Goal: Task Accomplishment & Management: Manage account settings

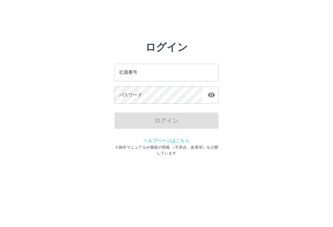
click at [178, 77] on input "社員番号" at bounding box center [167, 72] width 104 height 17
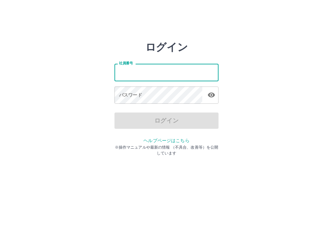
type input "*******"
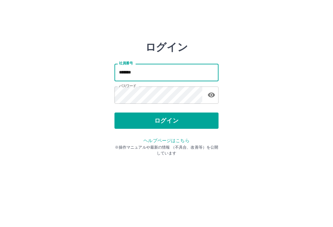
click at [193, 121] on button "ログイン" at bounding box center [167, 121] width 104 height 16
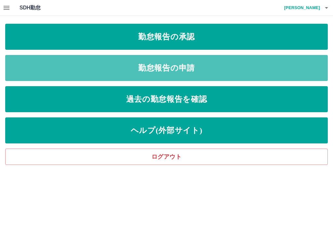
click at [185, 69] on link "勤怠報告の申請" at bounding box center [166, 68] width 323 height 26
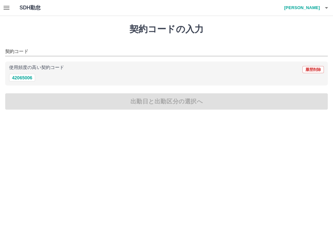
click at [29, 79] on button "42065006" at bounding box center [22, 78] width 26 height 8
type input "********"
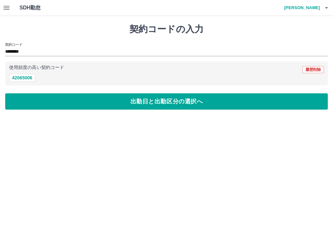
click at [117, 105] on button "出勤日と出勤区分の選択へ" at bounding box center [166, 101] width 323 height 16
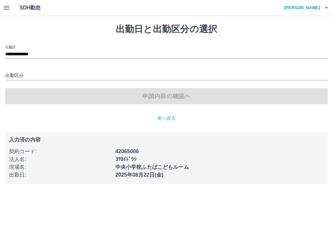
click at [11, 80] on input "出勤区分" at bounding box center [166, 76] width 323 height 8
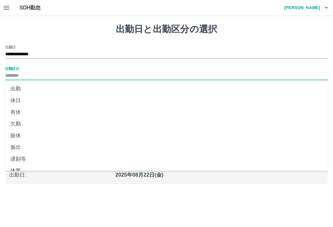
click at [21, 90] on li "出勤" at bounding box center [166, 89] width 323 height 12
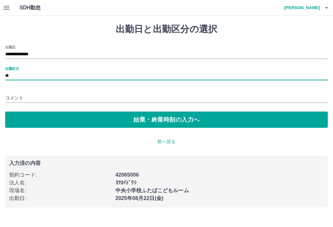
type input "**"
click at [89, 121] on button "始業・終業時刻の入力へ" at bounding box center [166, 120] width 323 height 16
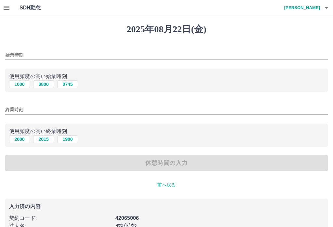
click at [15, 85] on button "1000" at bounding box center [19, 84] width 21 height 8
type input "****"
click at [19, 142] on button "2000" at bounding box center [19, 139] width 21 height 8
type input "****"
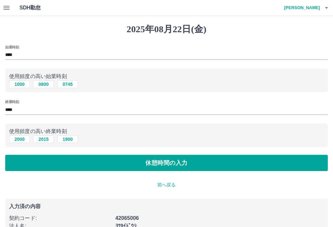
click at [172, 166] on button "休憩時間の入力" at bounding box center [166, 163] width 323 height 16
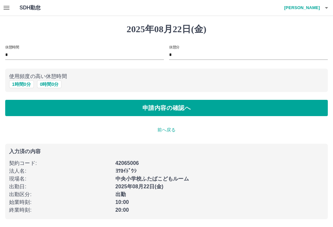
click at [24, 87] on button "1 時間 0 分" at bounding box center [21, 84] width 25 height 8
type input "*"
click at [116, 113] on button "申請内容の確認へ" at bounding box center [166, 108] width 323 height 16
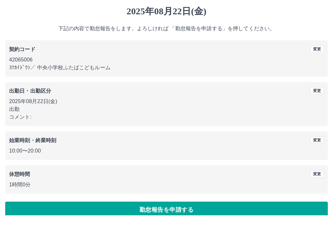
scroll to position [16, 0]
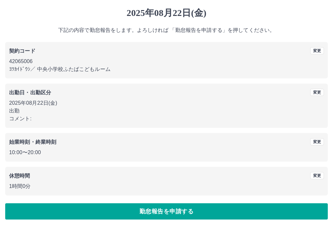
click at [176, 214] on button "勤怠報告を申請する" at bounding box center [166, 211] width 323 height 16
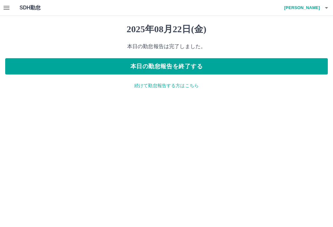
click at [9, 8] on icon "button" at bounding box center [7, 8] width 8 height 8
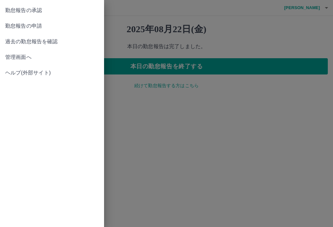
click at [32, 10] on span "勤怠報告の承認" at bounding box center [52, 11] width 94 height 8
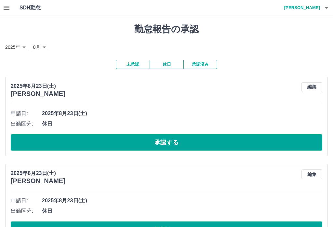
click at [166, 65] on button "休日" at bounding box center [167, 64] width 34 height 9
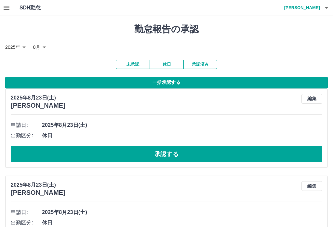
click at [172, 84] on button "一括承認する" at bounding box center [166, 83] width 323 height 12
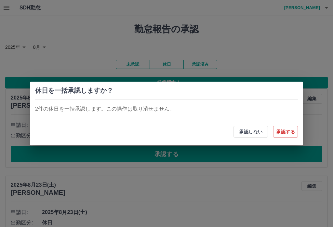
click at [290, 136] on button "承認する" at bounding box center [285, 132] width 25 height 12
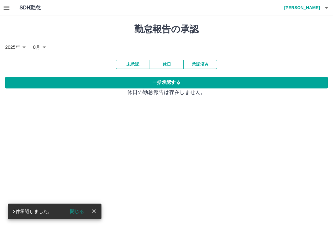
click at [135, 66] on button "未承認" at bounding box center [133, 64] width 34 height 9
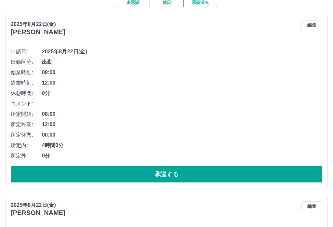
scroll to position [62, 0]
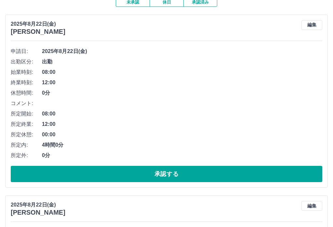
click at [240, 174] on button "承認する" at bounding box center [167, 174] width 312 height 16
click at [168, 172] on button "承認する" at bounding box center [167, 174] width 312 height 16
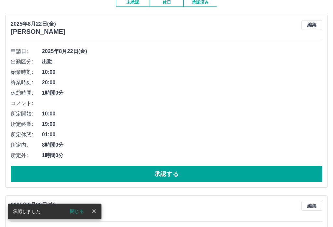
click at [76, 212] on button "閉じる" at bounding box center [77, 212] width 24 height 10
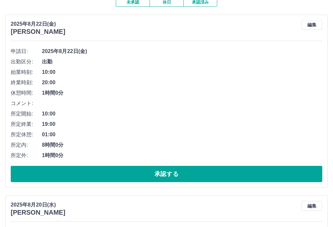
click at [185, 176] on button "承認する" at bounding box center [167, 174] width 312 height 16
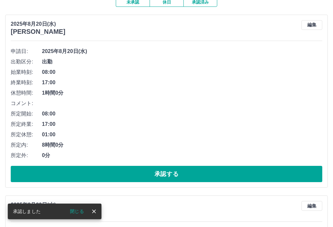
click at [80, 213] on button "閉じる" at bounding box center [77, 212] width 24 height 10
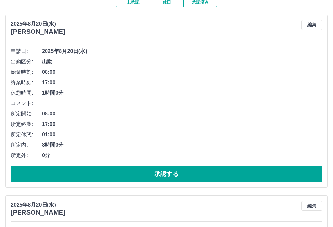
click at [180, 176] on button "承認する" at bounding box center [167, 174] width 312 height 16
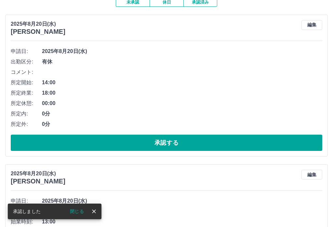
click at [80, 212] on button "閉じる" at bounding box center [77, 212] width 24 height 10
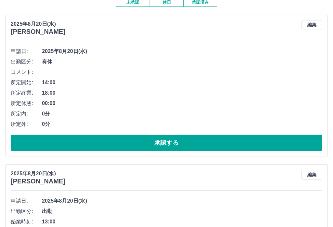
click at [187, 147] on button "承認する" at bounding box center [167, 143] width 312 height 16
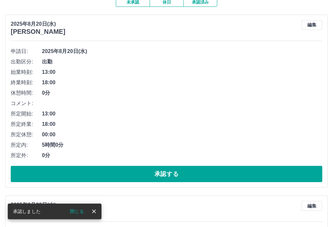
click at [81, 212] on button "閉じる" at bounding box center [77, 212] width 24 height 10
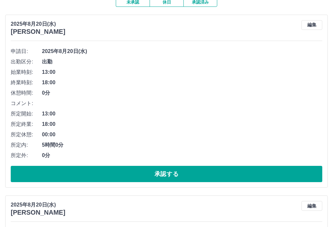
click at [165, 170] on button "承認する" at bounding box center [167, 174] width 312 height 16
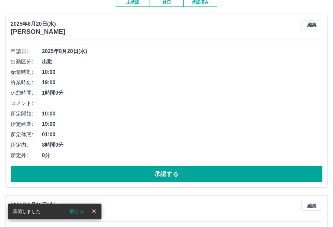
click at [81, 214] on button "閉じる" at bounding box center [77, 212] width 24 height 10
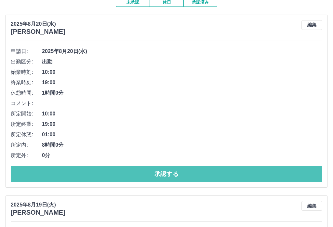
click at [151, 170] on button "承認する" at bounding box center [167, 174] width 312 height 16
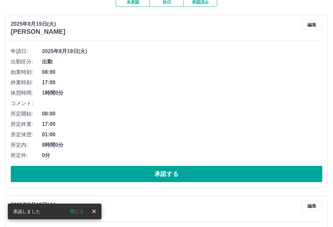
click at [83, 213] on button "閉じる" at bounding box center [77, 212] width 24 height 10
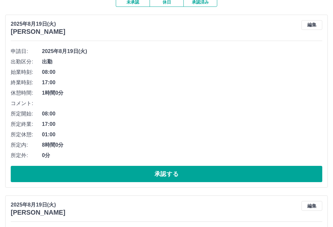
click at [130, 177] on button "承認する" at bounding box center [167, 174] width 312 height 16
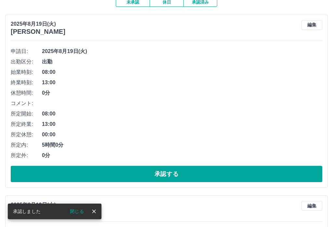
click at [80, 212] on button "閉じる" at bounding box center [77, 212] width 24 height 10
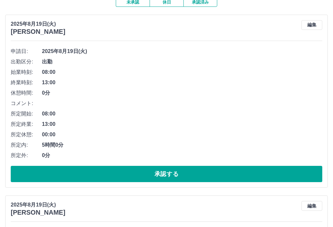
click at [132, 173] on button "承認する" at bounding box center [167, 174] width 312 height 16
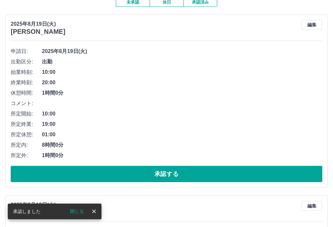
click at [78, 214] on button "閉じる" at bounding box center [77, 212] width 24 height 10
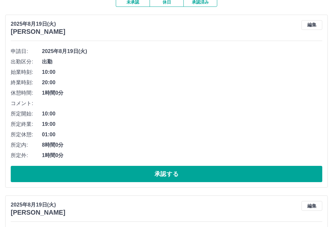
click at [140, 173] on button "承認する" at bounding box center [167, 174] width 312 height 16
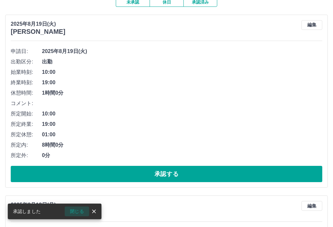
click at [82, 215] on button "閉じる" at bounding box center [77, 212] width 24 height 10
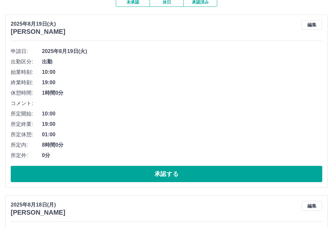
click at [145, 173] on button "承認する" at bounding box center [167, 174] width 312 height 16
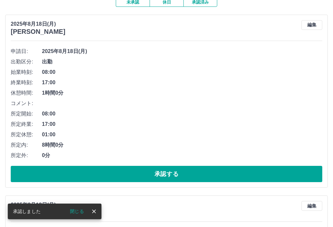
click at [76, 216] on button "閉じる" at bounding box center [77, 212] width 24 height 10
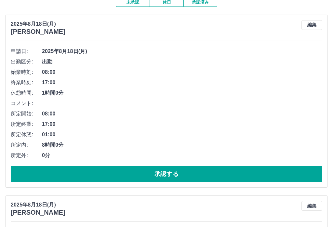
click at [138, 174] on button "承認する" at bounding box center [167, 174] width 312 height 16
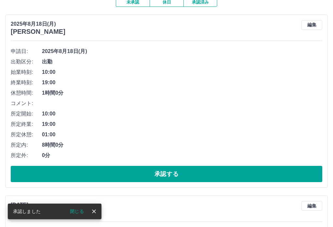
click at [76, 212] on button "閉じる" at bounding box center [77, 212] width 24 height 10
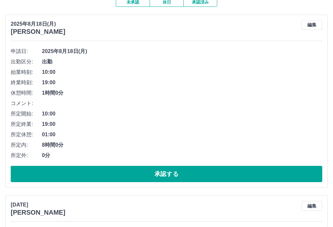
click at [137, 173] on button "承認する" at bounding box center [167, 174] width 312 height 16
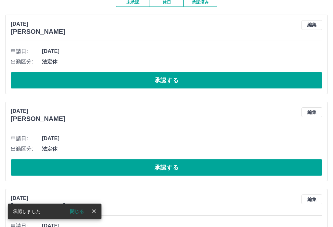
click at [78, 211] on button "閉じる" at bounding box center [77, 212] width 24 height 10
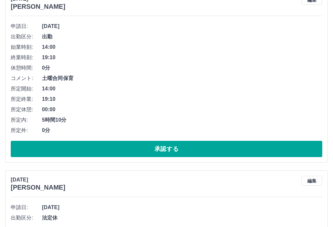
scroll to position [530, 0]
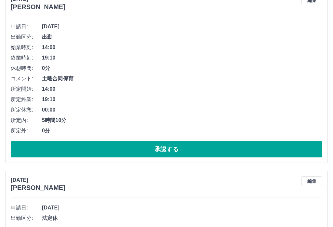
click at [318, 183] on button "編集" at bounding box center [312, 181] width 21 height 10
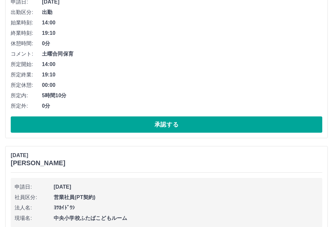
scroll to position [555, 0]
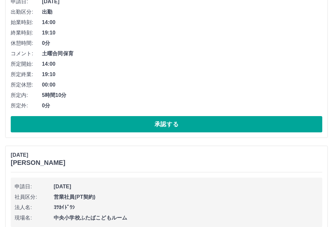
click at [181, 102] on span "0分" at bounding box center [182, 106] width 281 height 8
click at [189, 103] on span "0分" at bounding box center [182, 106] width 281 height 8
click at [220, 92] on span "5時間10分" at bounding box center [182, 96] width 281 height 8
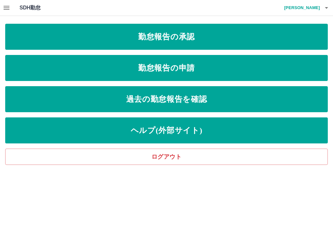
click at [310, 8] on h4 "[PERSON_NAME]" at bounding box center [300, 8] width 39 height 16
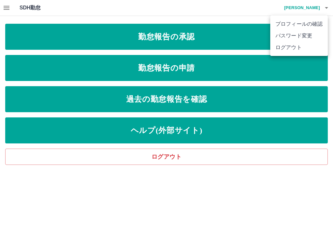
click at [293, 50] on li "ログアウト" at bounding box center [299, 48] width 58 height 12
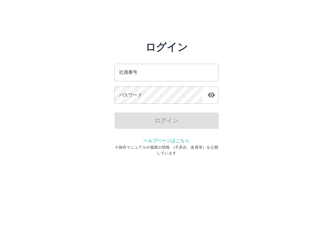
click at [173, 74] on input "社員番号" at bounding box center [167, 72] width 104 height 17
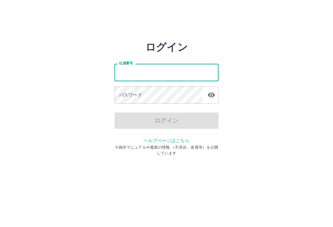
click at [163, 71] on input "社員番号" at bounding box center [167, 72] width 104 height 17
click at [151, 73] on input "社員番号" at bounding box center [167, 72] width 104 height 17
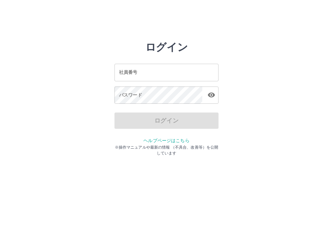
click at [164, 74] on input "社員番号" at bounding box center [167, 72] width 104 height 17
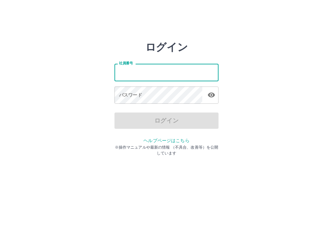
type input "*******"
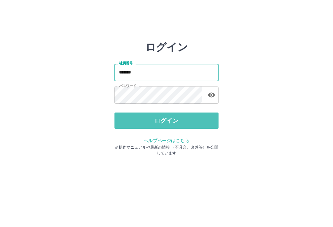
click at [181, 122] on button "ログイン" at bounding box center [167, 121] width 104 height 16
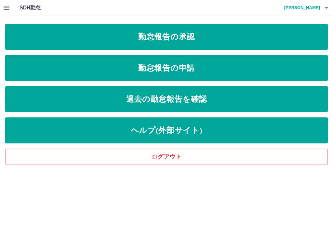
click at [176, 35] on link "勤怠報告の承認" at bounding box center [166, 37] width 323 height 26
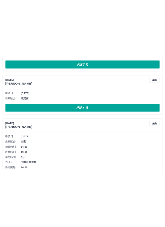
scroll to position [398, 0]
